Goal: Navigation & Orientation: Find specific page/section

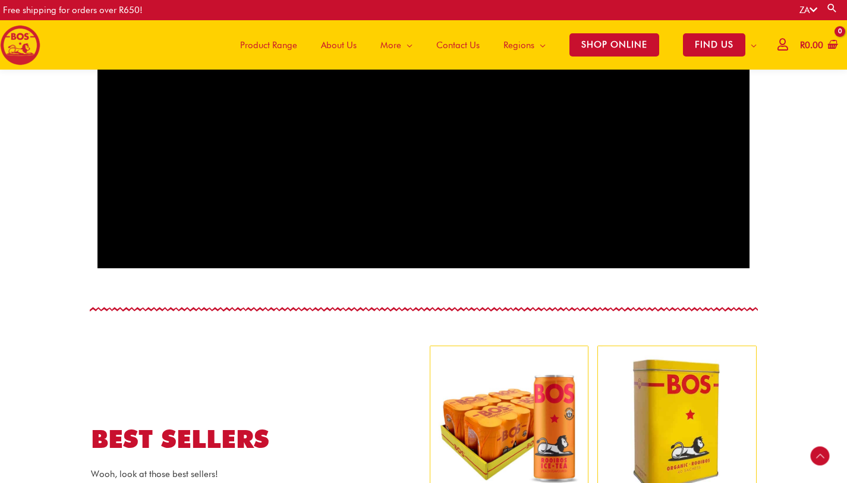
scroll to position [1098, 0]
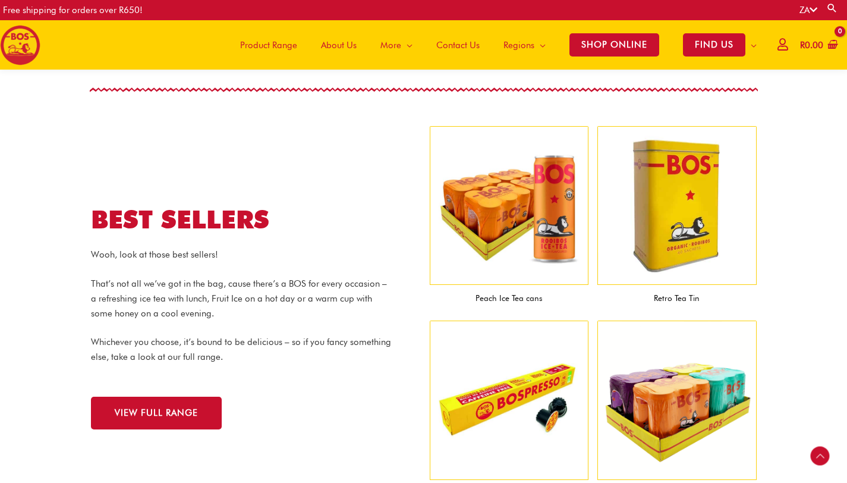
click at [335, 45] on span "About Us" at bounding box center [339, 45] width 36 height 36
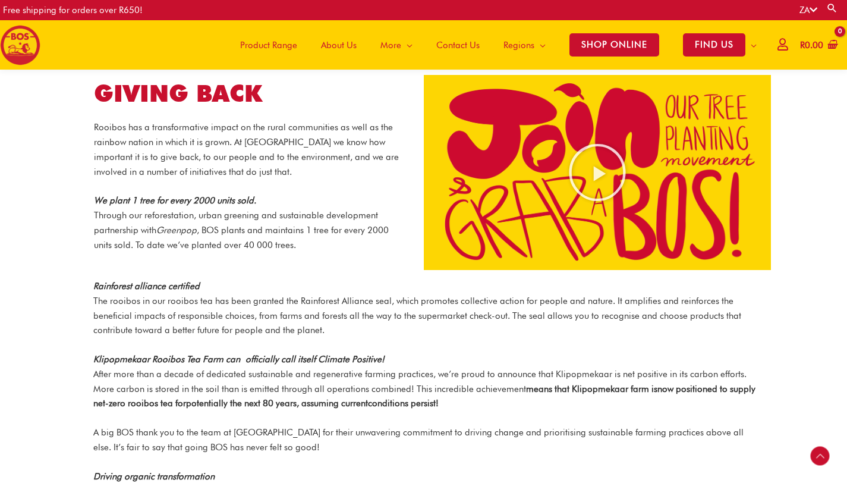
scroll to position [1217, 0]
